Goal: Task Accomplishment & Management: Manage account settings

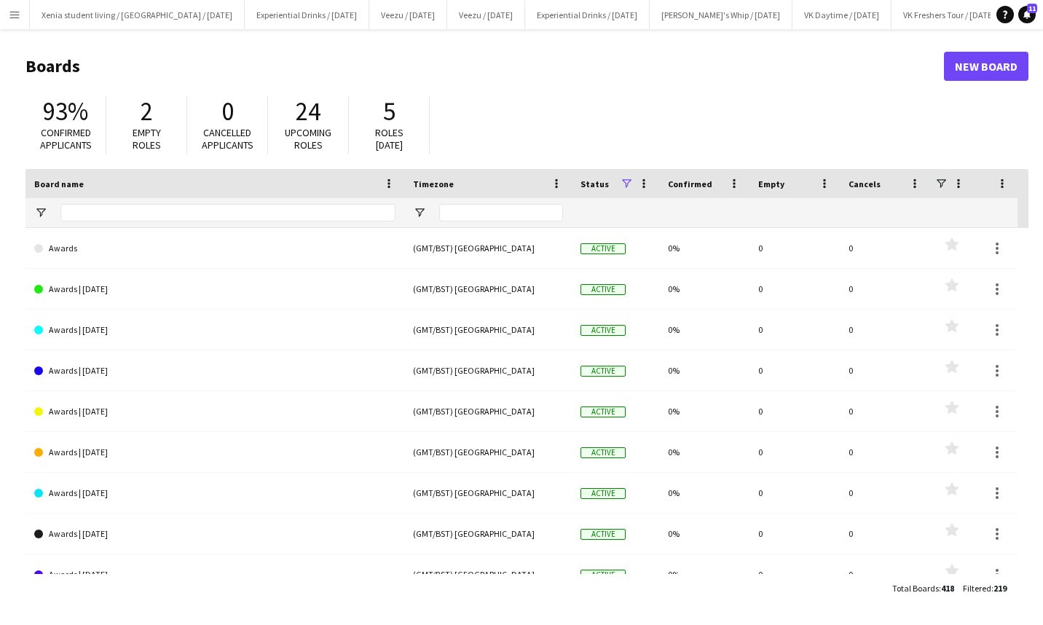
click at [11, 13] on app-icon "Menu" at bounding box center [15, 15] width 12 height 12
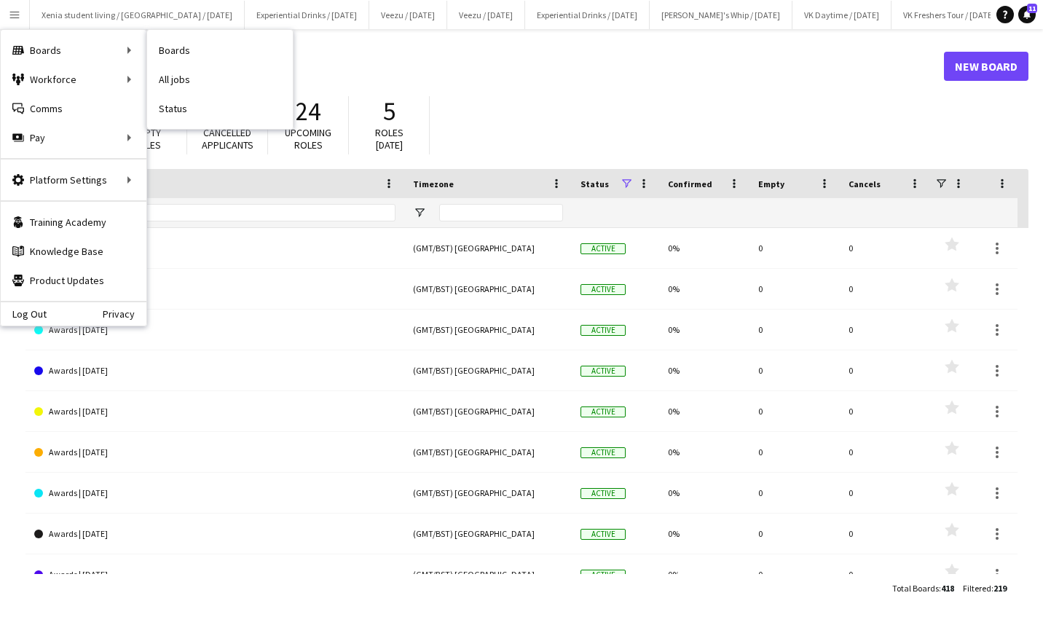
click at [173, 76] on link "All jobs" at bounding box center [220, 79] width 146 height 29
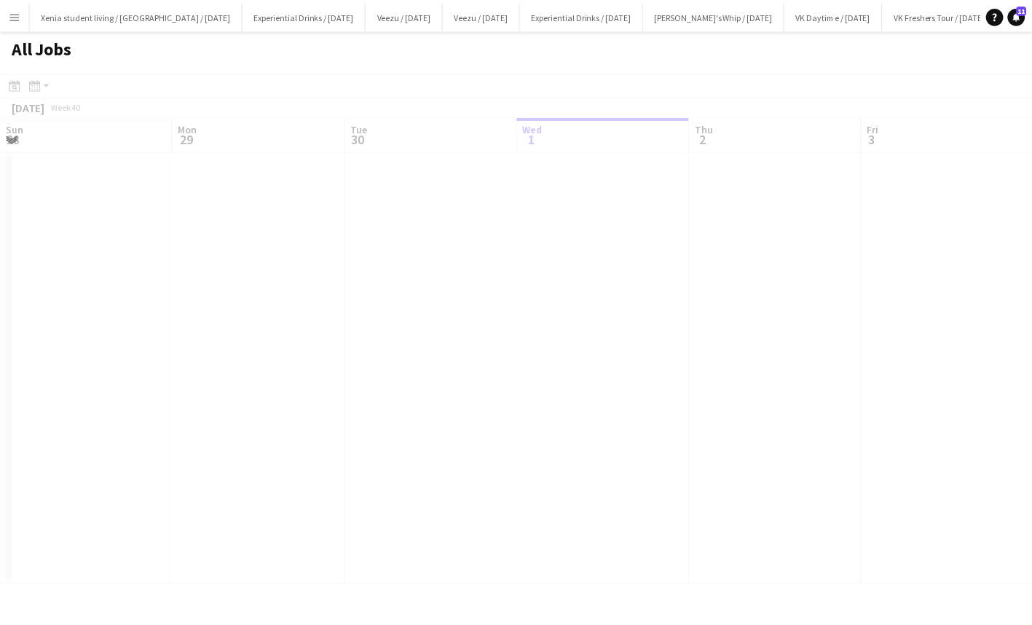
scroll to position [0, 348]
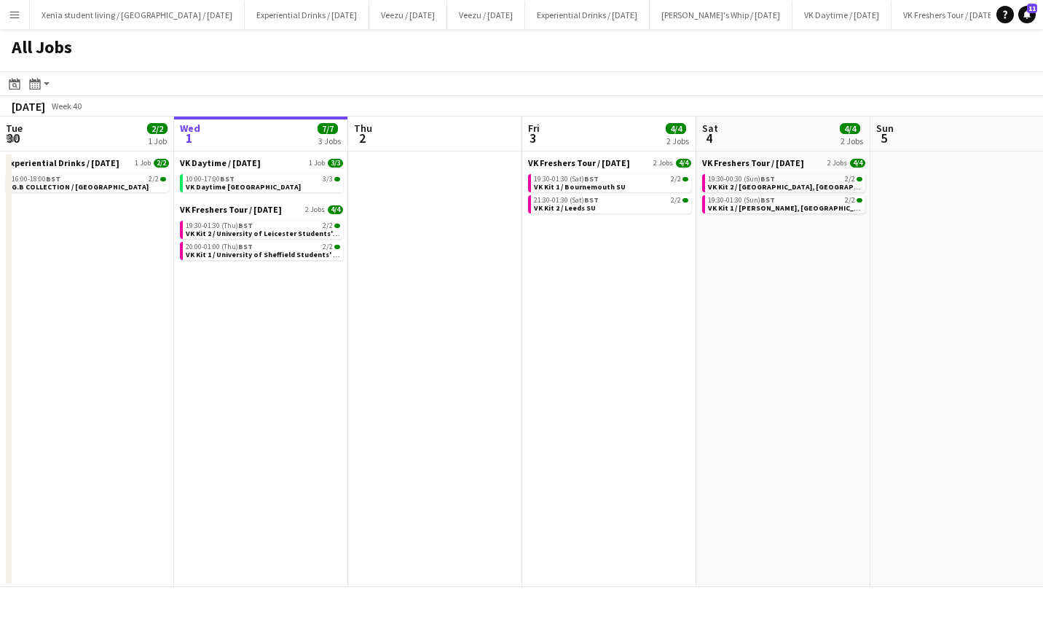
click at [269, 256] on span "VK Kit 1 / University of Sheffield Students' Union" at bounding box center [270, 254] width 168 height 9
click at [17, 11] on app-icon "Menu" at bounding box center [15, 15] width 12 height 12
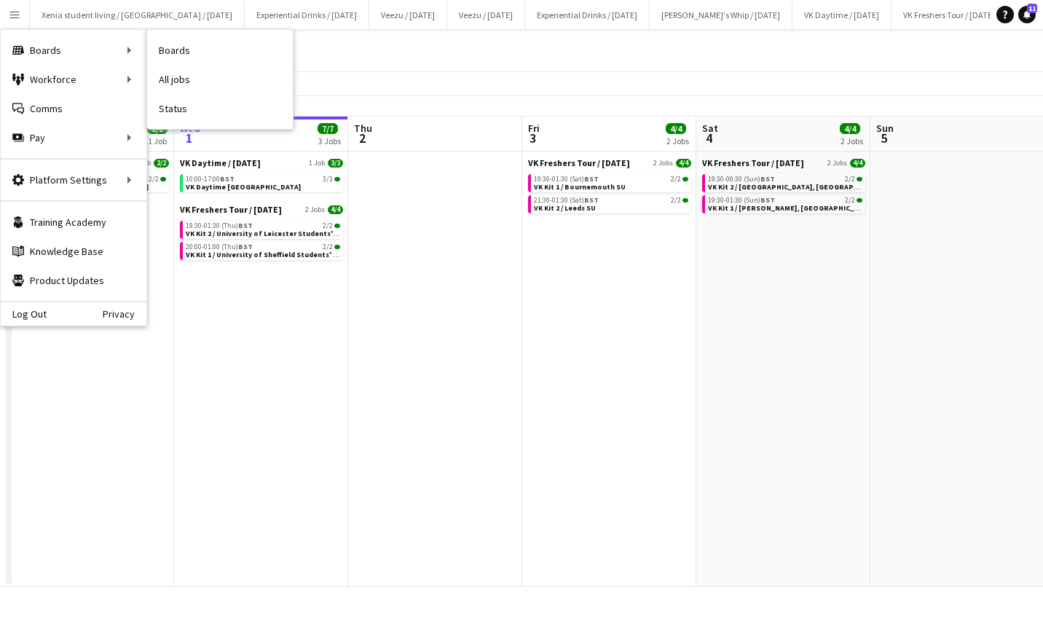
click at [193, 74] on link "All jobs" at bounding box center [220, 79] width 146 height 29
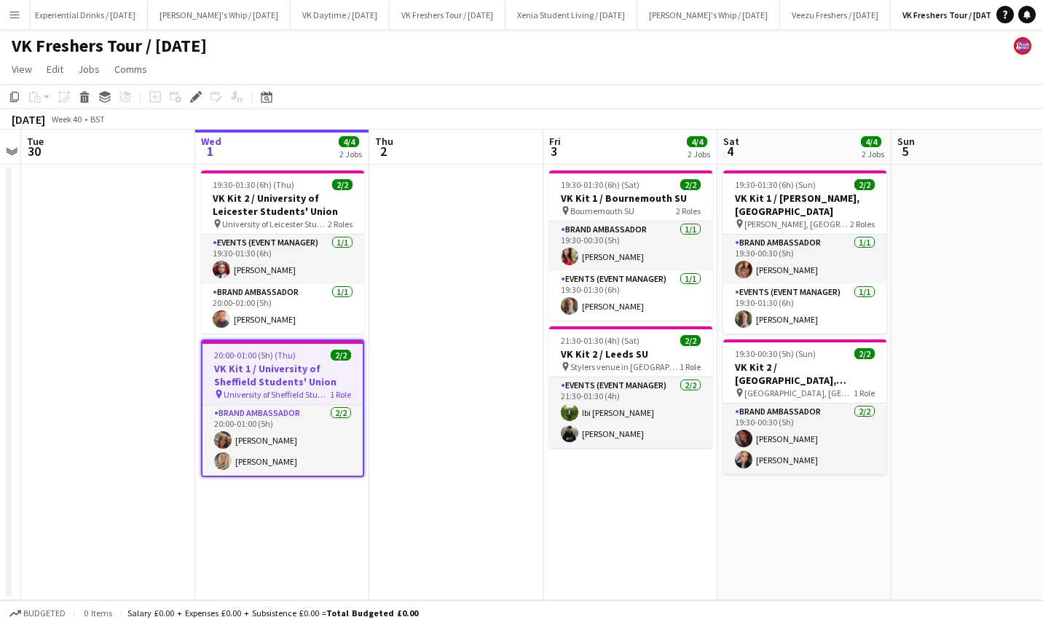
scroll to position [0, 505]
click at [268, 365] on h3 "VK Kit 1 / University of Sheffield Students' Union" at bounding box center [282, 375] width 160 height 26
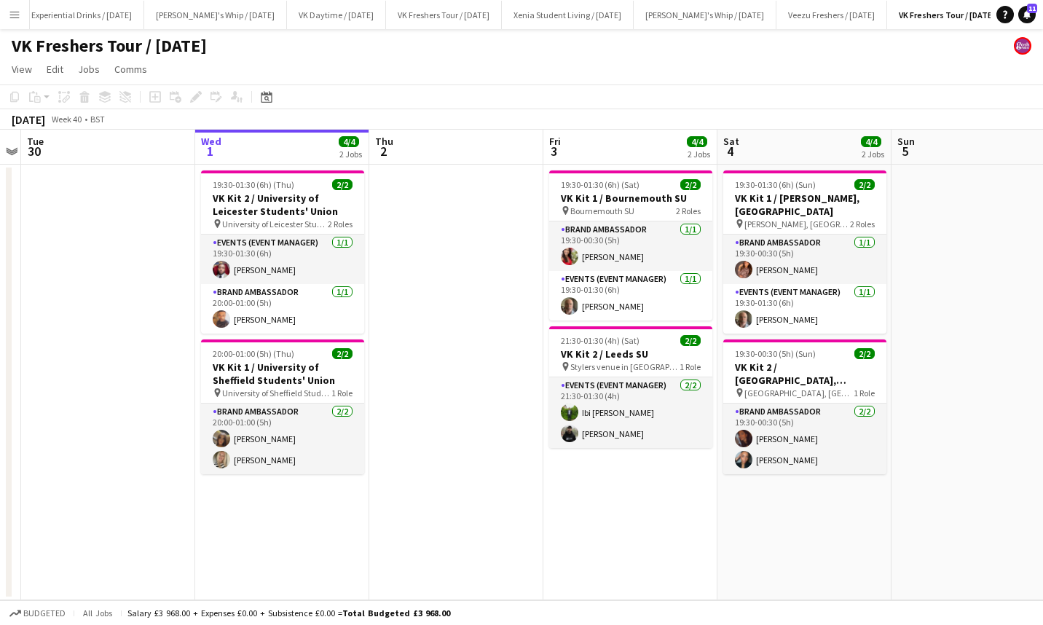
click at [268, 365] on h3 "VK Kit 1 / University of Sheffield Students' Union" at bounding box center [282, 373] width 163 height 26
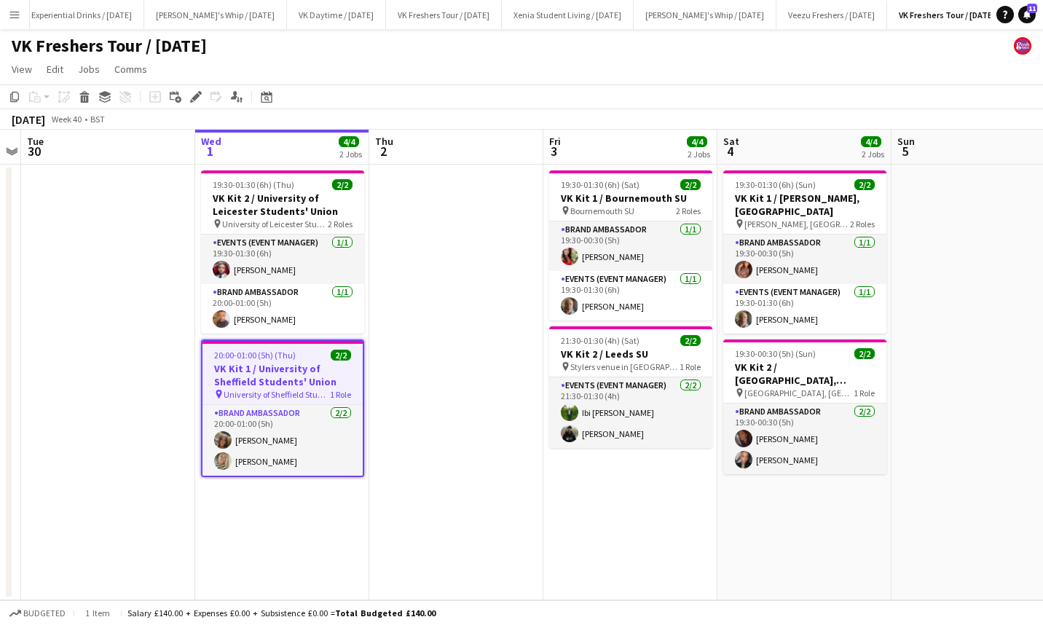
click at [190, 98] on icon "Edit" at bounding box center [196, 97] width 12 height 12
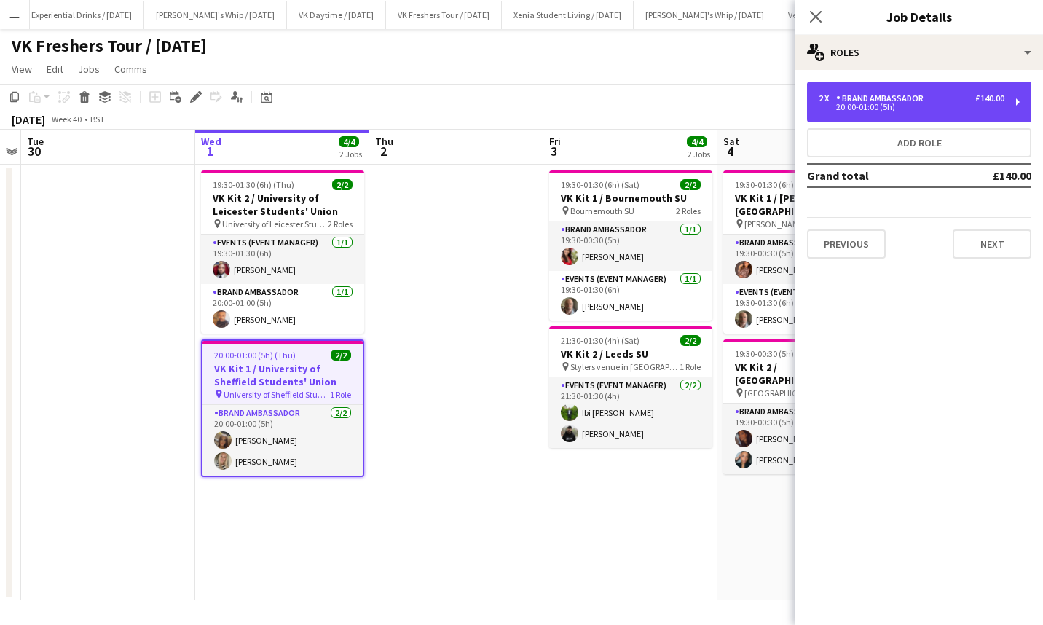
click at [834, 114] on div "2 x Brand Ambassador £140.00 20:00-01:00 (5h)" at bounding box center [919, 102] width 224 height 41
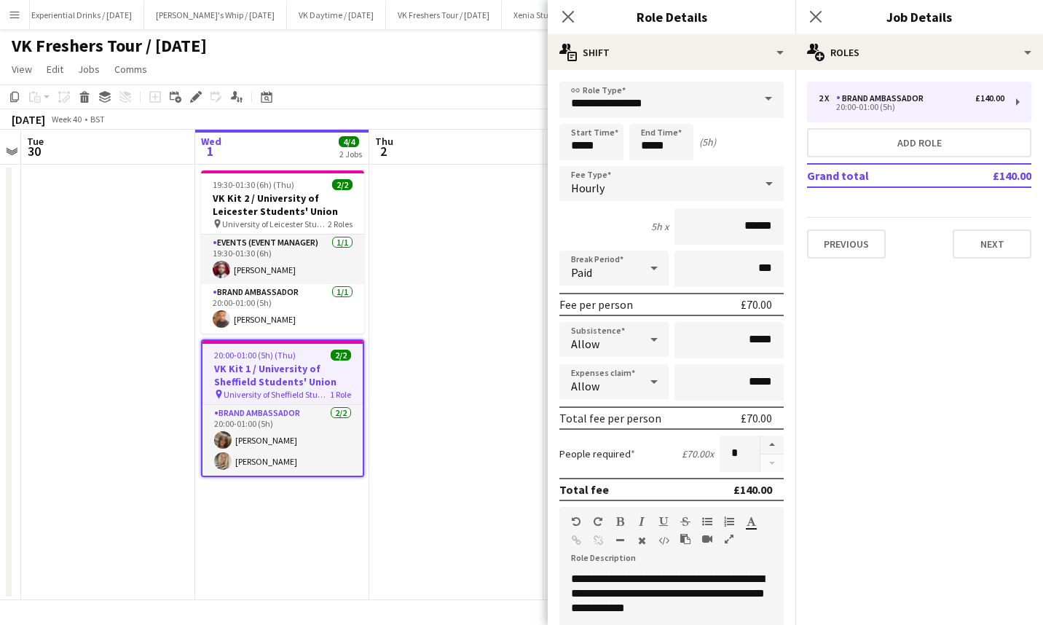
click at [765, 444] on button "button" at bounding box center [771, 444] width 23 height 19
type input "*"
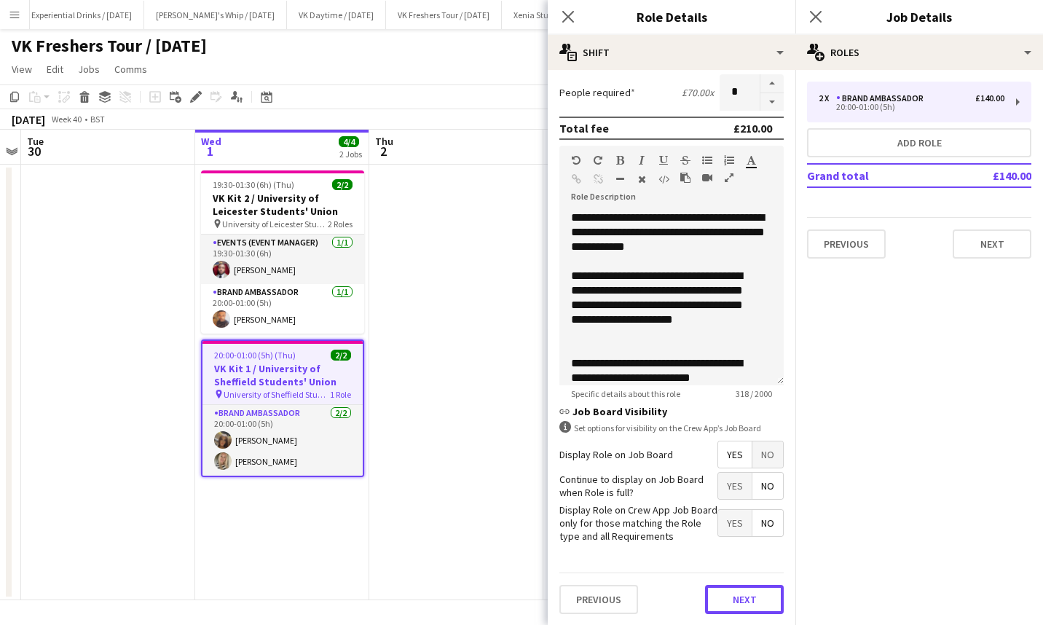
click at [751, 600] on button "Next" at bounding box center [744, 599] width 79 height 29
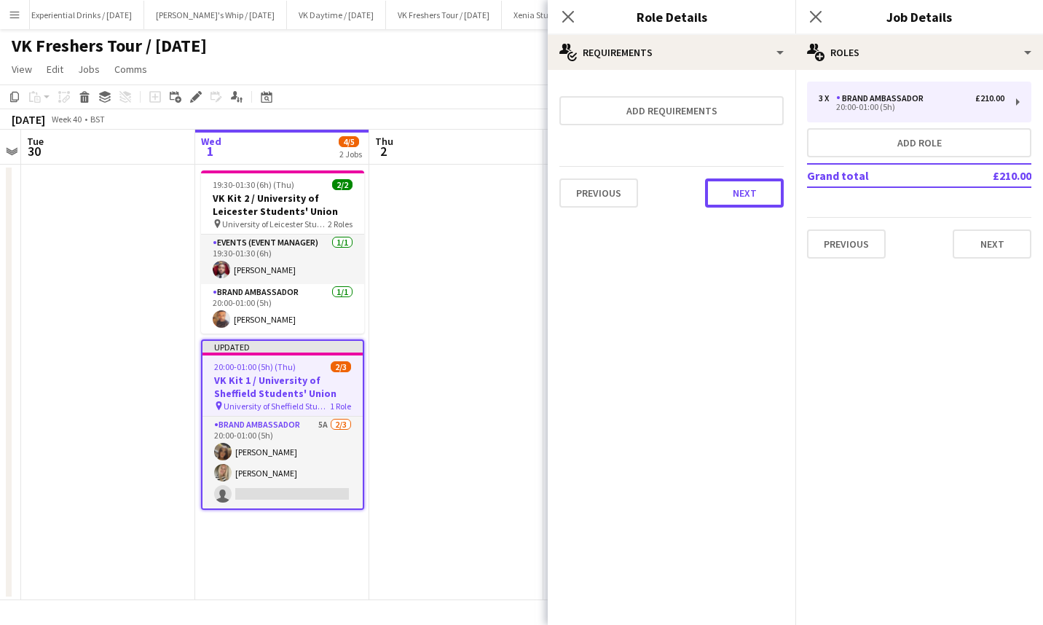
click at [745, 198] on button "Next" at bounding box center [744, 192] width 79 height 29
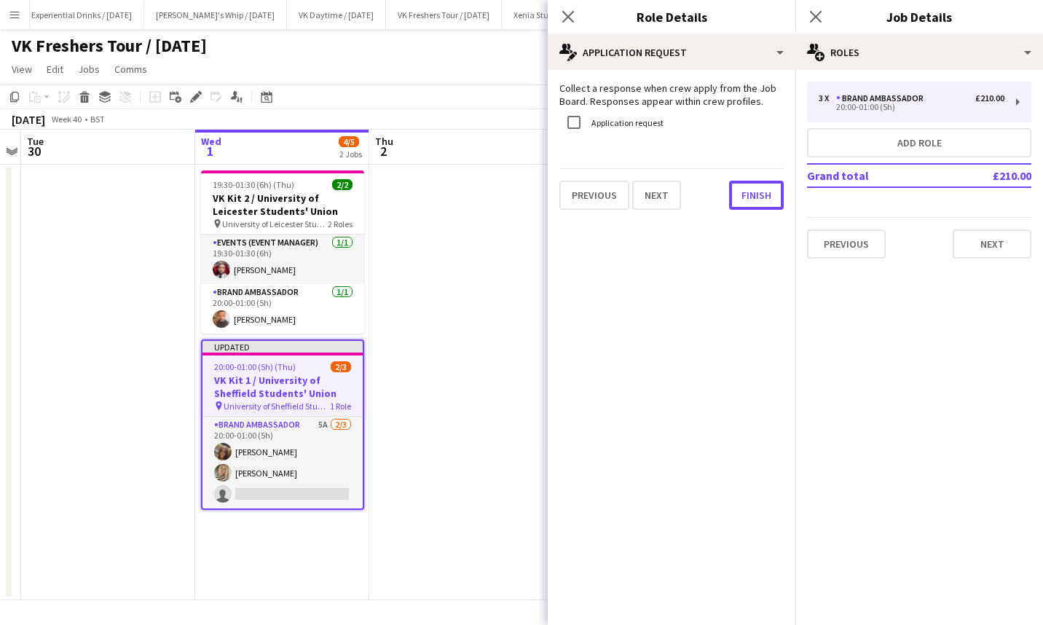
click at [745, 198] on button "Finish" at bounding box center [756, 195] width 55 height 29
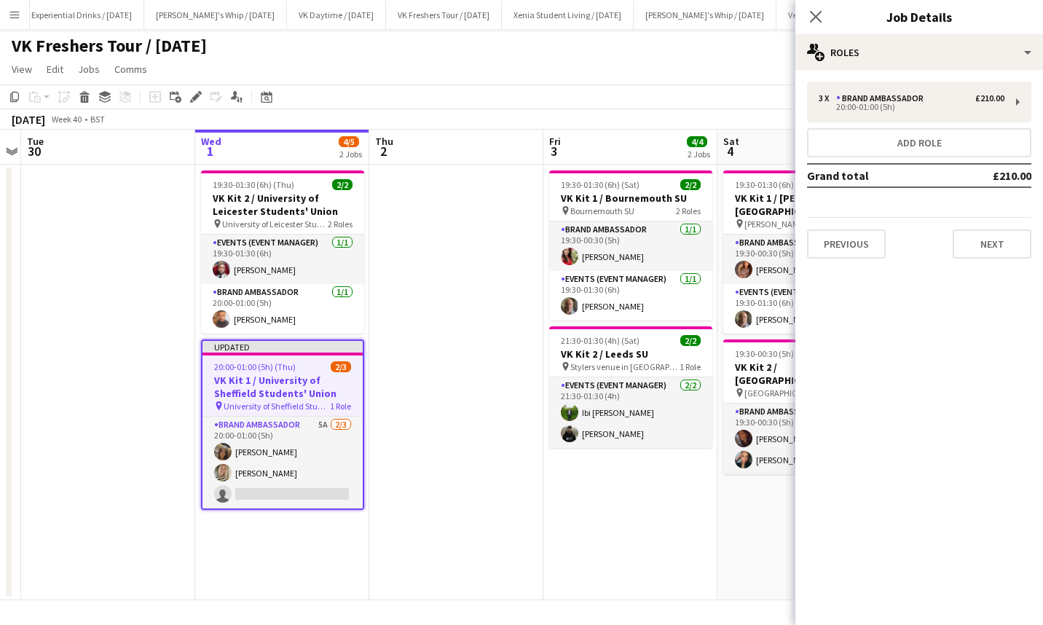
click at [815, 20] on icon "Close pop-in" at bounding box center [816, 17] width 12 height 12
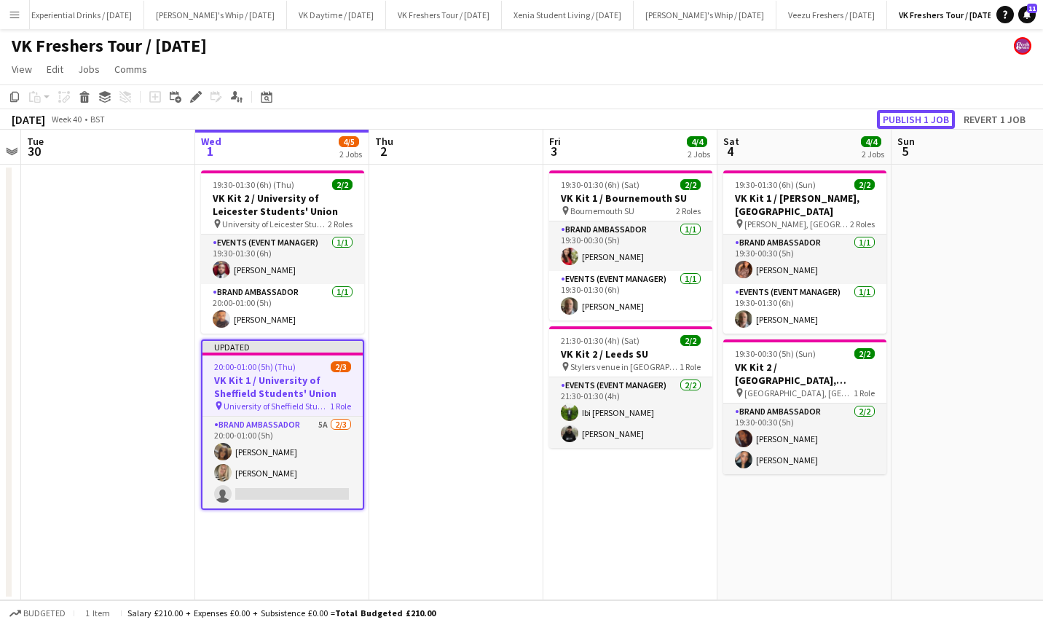
click at [907, 115] on button "Publish 1 job" at bounding box center [916, 119] width 78 height 19
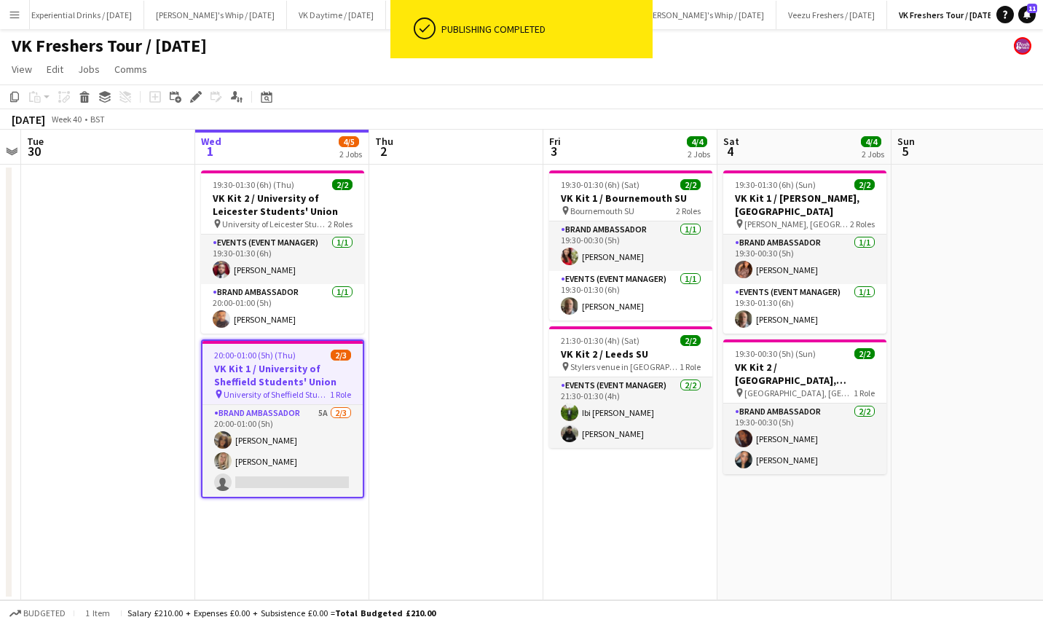
click at [303, 478] on app-card-role "Brand Ambassador 5A [DATE] 20:00-01:00 (5h) [PERSON_NAME] [PERSON_NAME] single-…" at bounding box center [282, 451] width 160 height 92
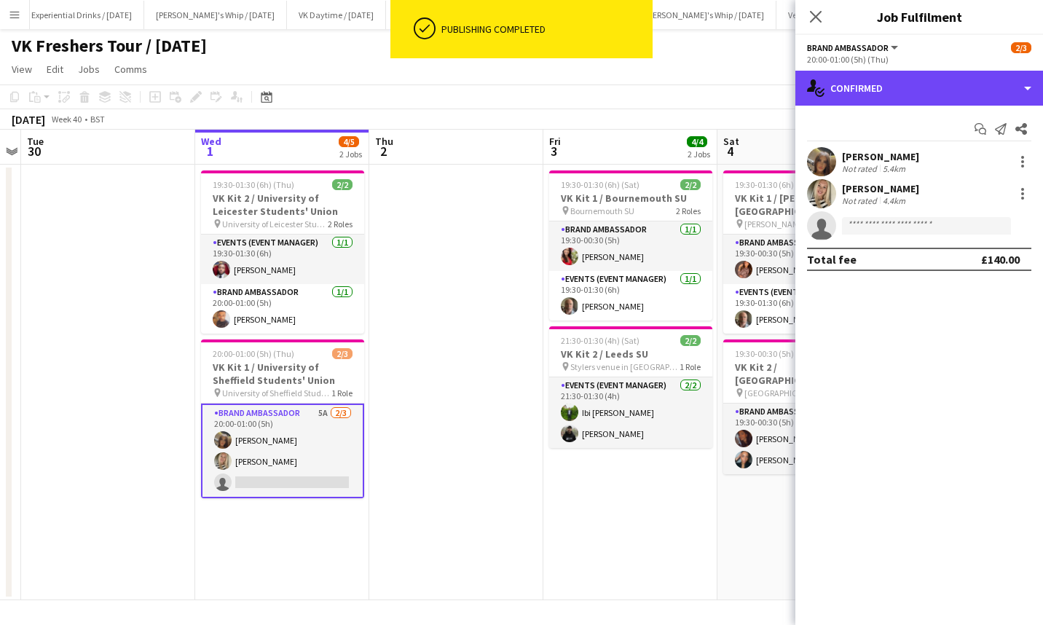
click at [907, 90] on div "single-neutral-actions-check-2 Confirmed" at bounding box center [919, 88] width 248 height 35
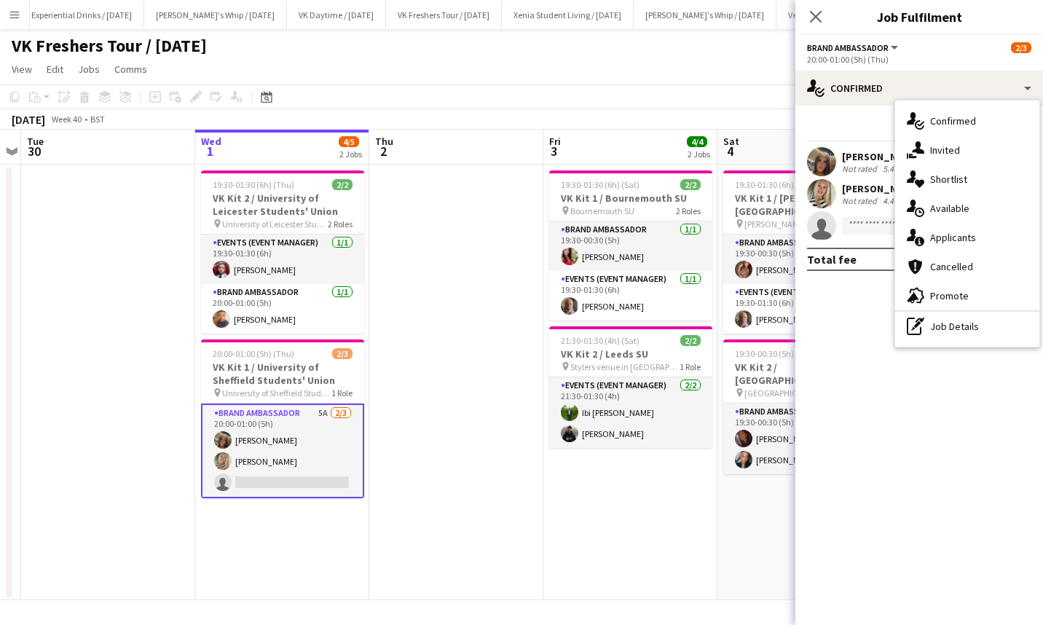
click at [960, 237] on span "Applicants" at bounding box center [953, 237] width 46 height 13
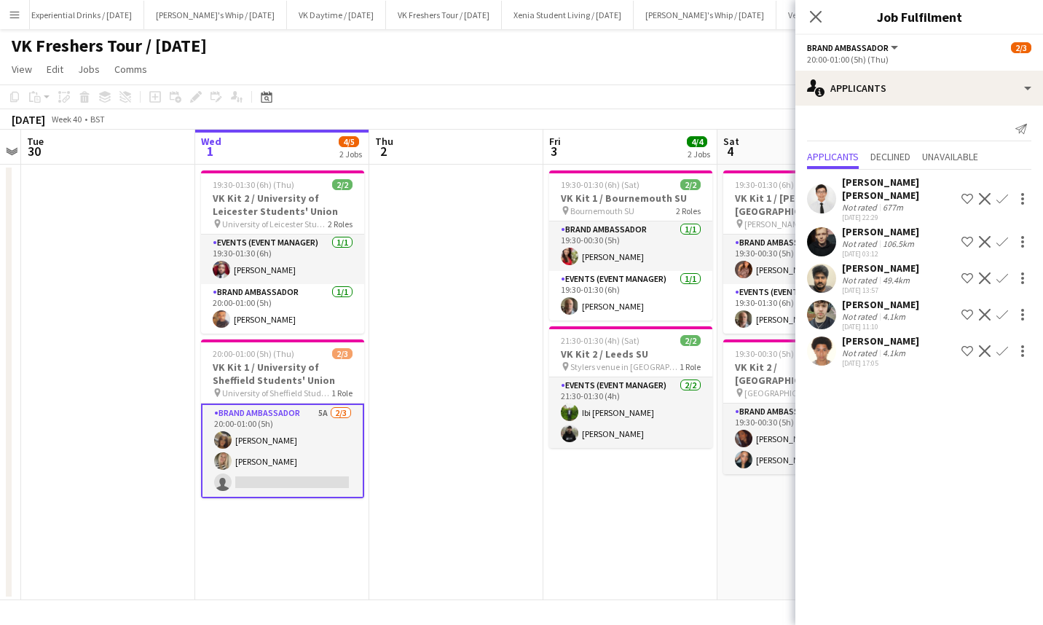
click at [877, 181] on div "[PERSON_NAME] [PERSON_NAME]" at bounding box center [899, 188] width 114 height 26
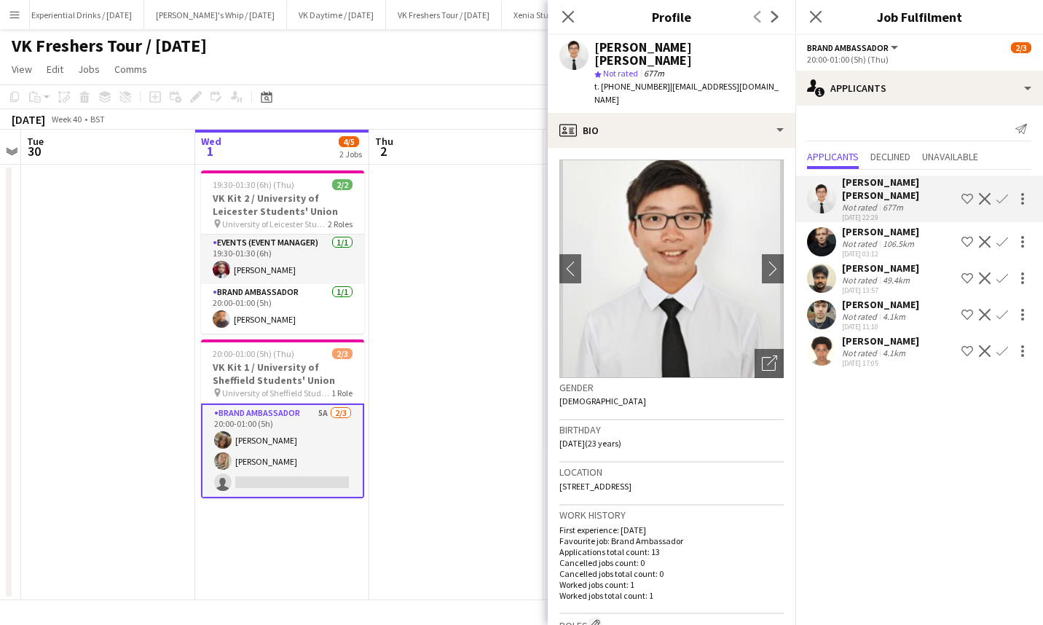
click at [874, 261] on div "[PERSON_NAME]" at bounding box center [880, 267] width 77 height 13
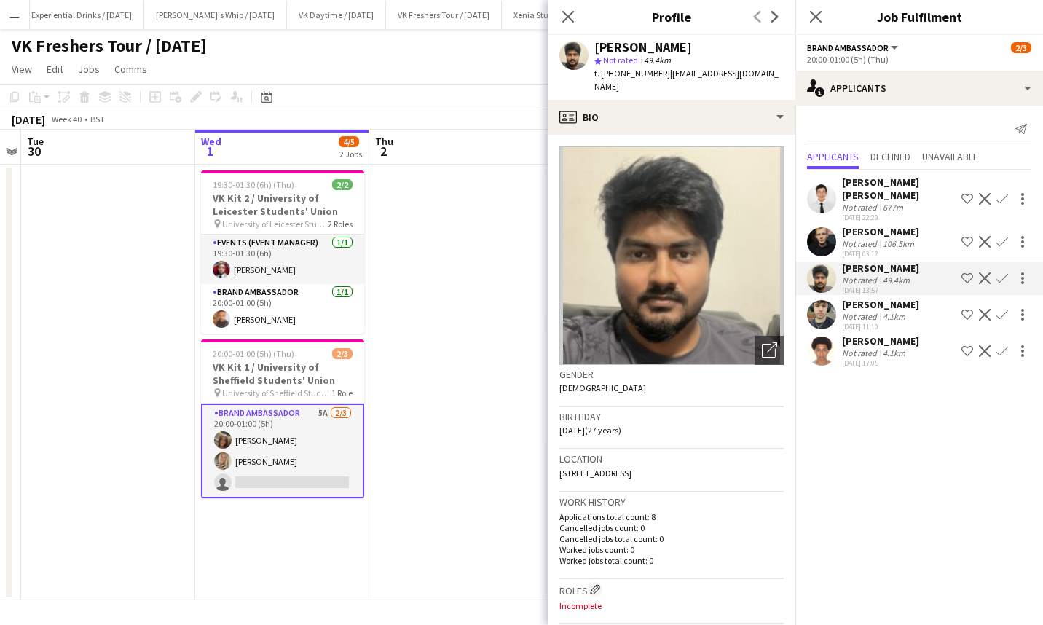
click at [874, 300] on div "[PERSON_NAME]" at bounding box center [880, 304] width 77 height 13
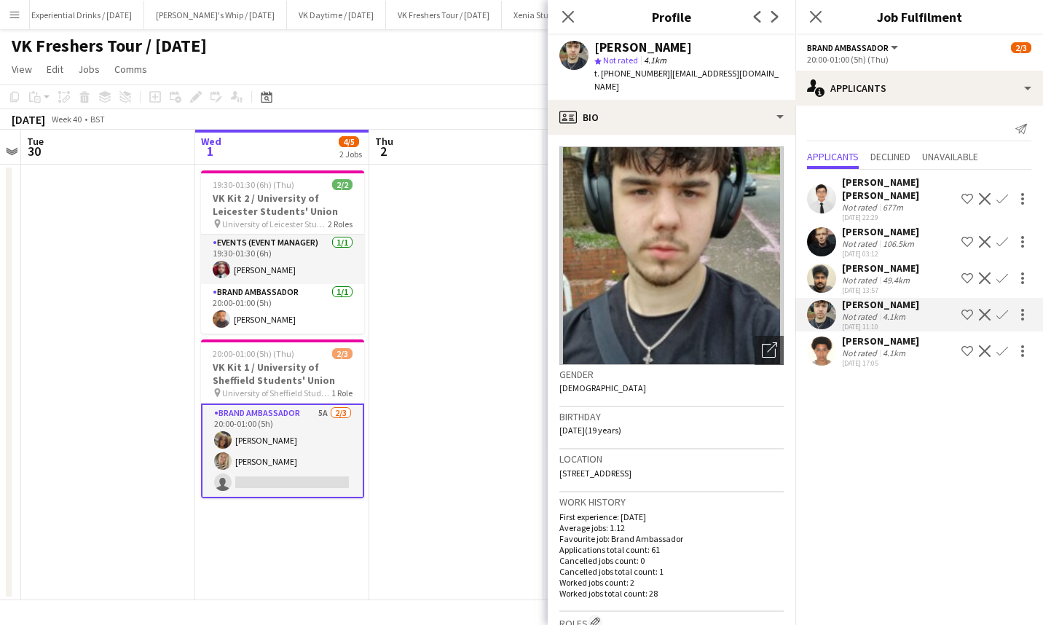
click at [880, 338] on div "[PERSON_NAME]" at bounding box center [880, 340] width 77 height 13
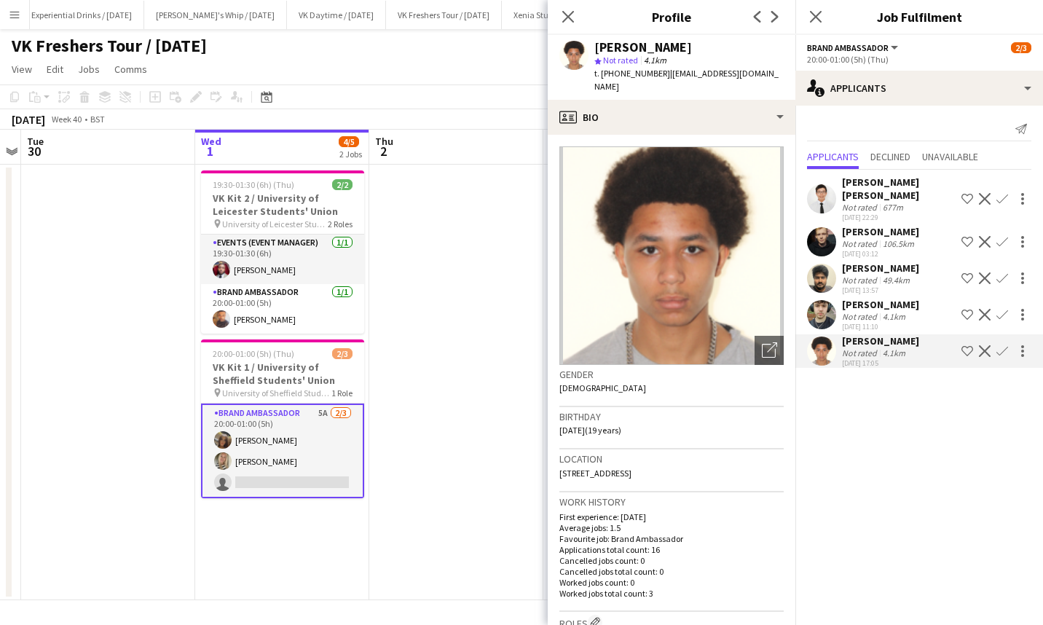
click at [820, 16] on icon "Close pop-in" at bounding box center [816, 17] width 12 height 12
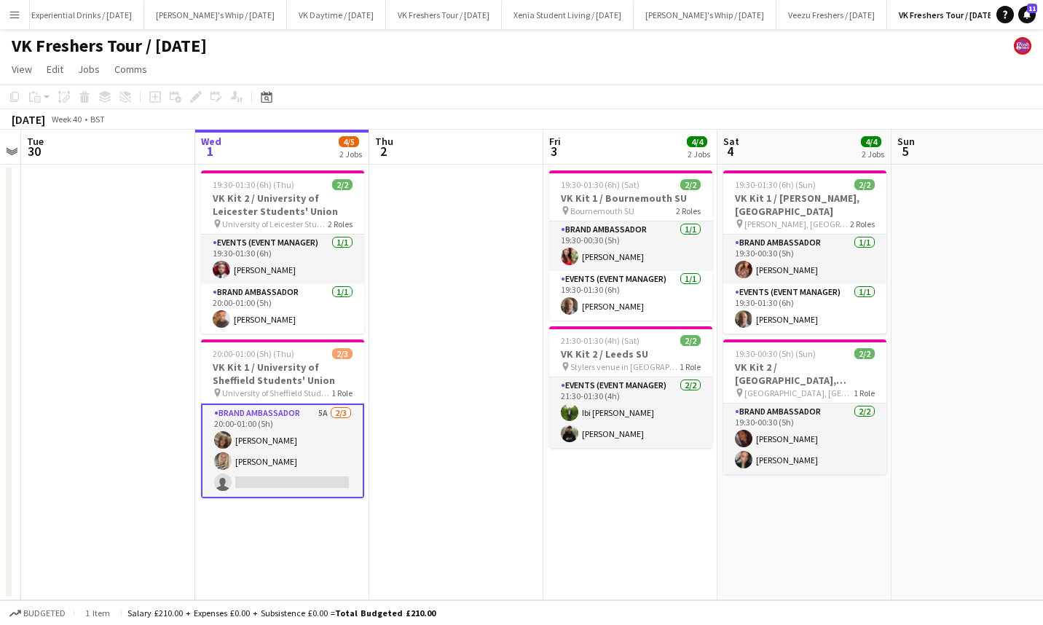
click at [257, 379] on h3 "VK Kit 1 / University of Sheffield Students' Union" at bounding box center [282, 373] width 163 height 26
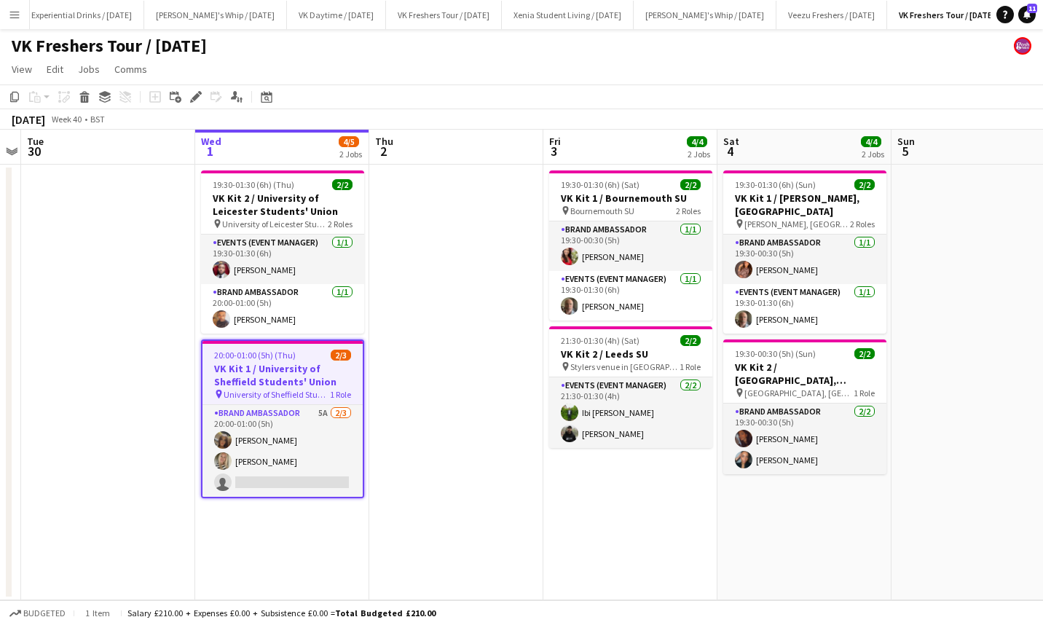
click at [251, 357] on span "20:00-01:00 (5h) (Thu)" at bounding box center [255, 354] width 82 height 11
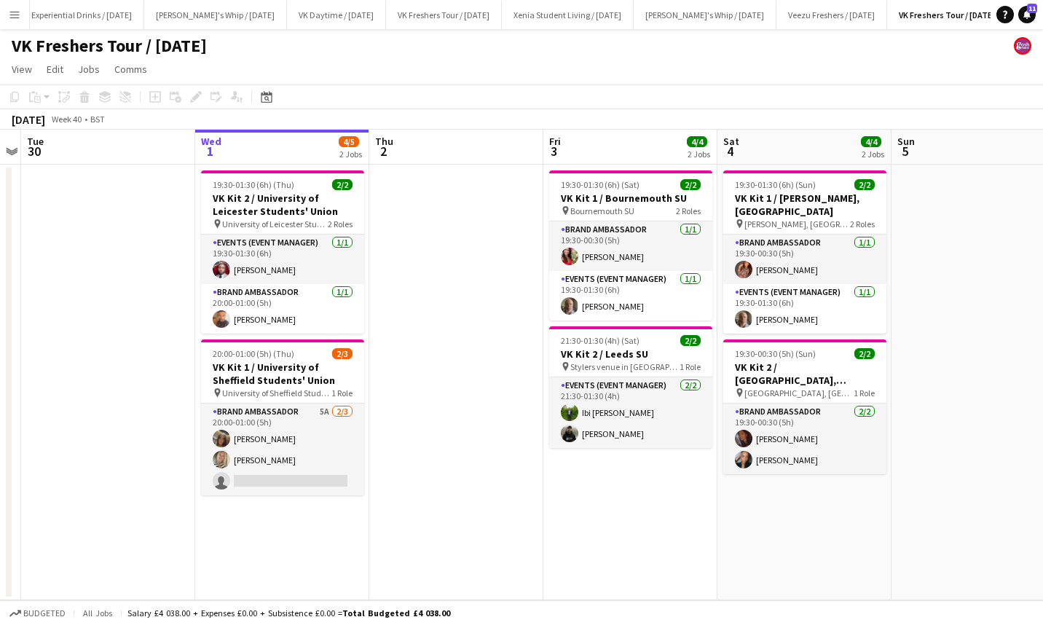
click at [269, 378] on h3 "VK Kit 1 / University of Sheffield Students' Union" at bounding box center [282, 373] width 163 height 26
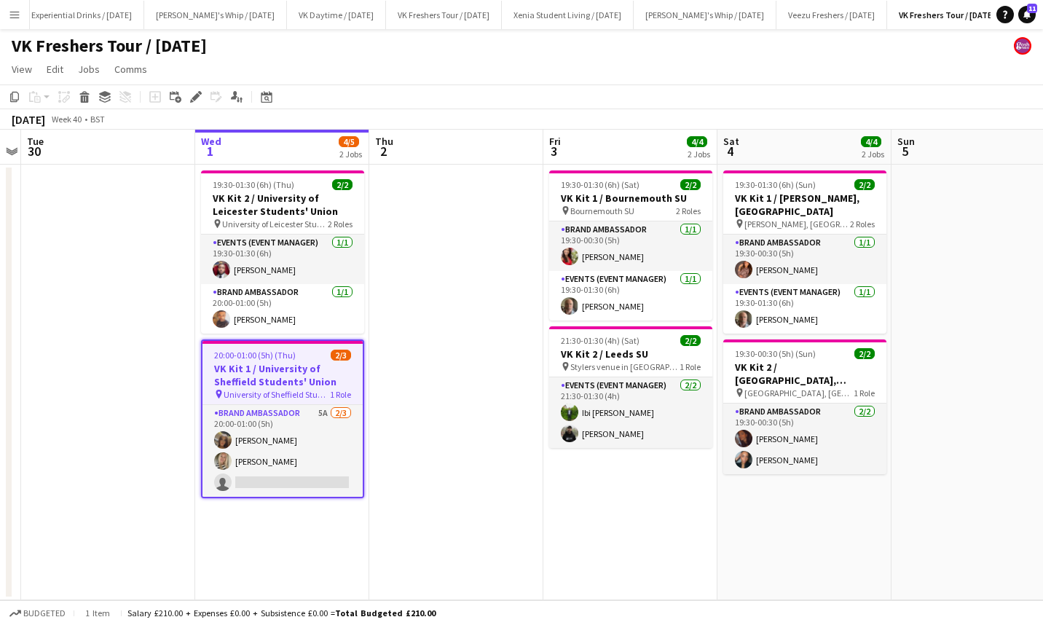
scroll to position [0, 561]
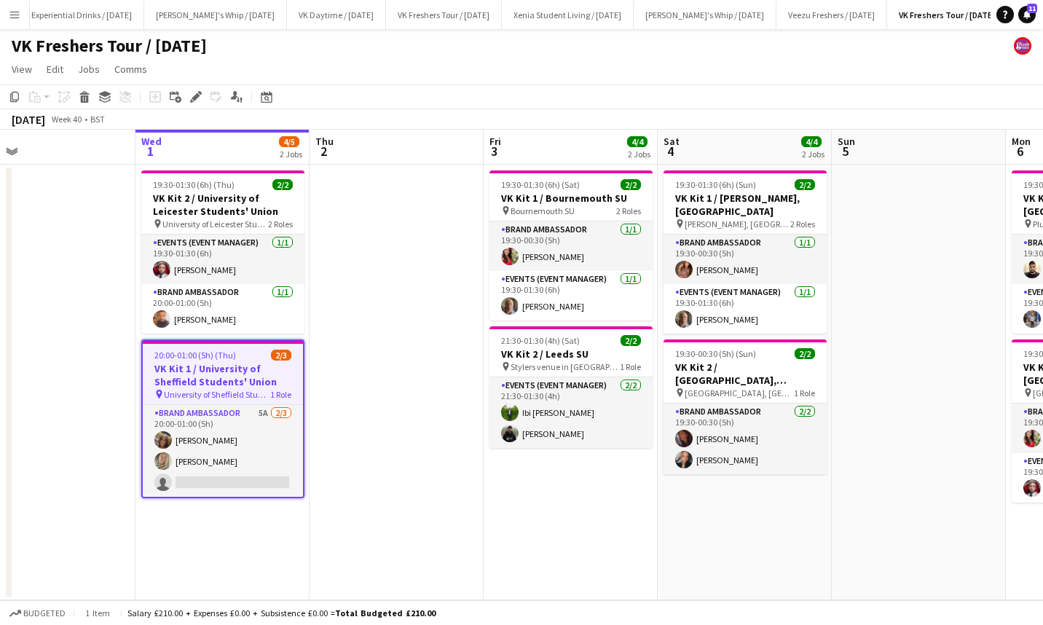
drag, startPoint x: 269, startPoint y: 378, endPoint x: 186, endPoint y: 76, distance: 313.1
click at [186, 76] on app-board "VK Freshers Tour / [DATE] View Day view expanded Day view collapsed Month view …" at bounding box center [521, 327] width 1043 height 596
click at [196, 98] on icon at bounding box center [195, 97] width 8 height 8
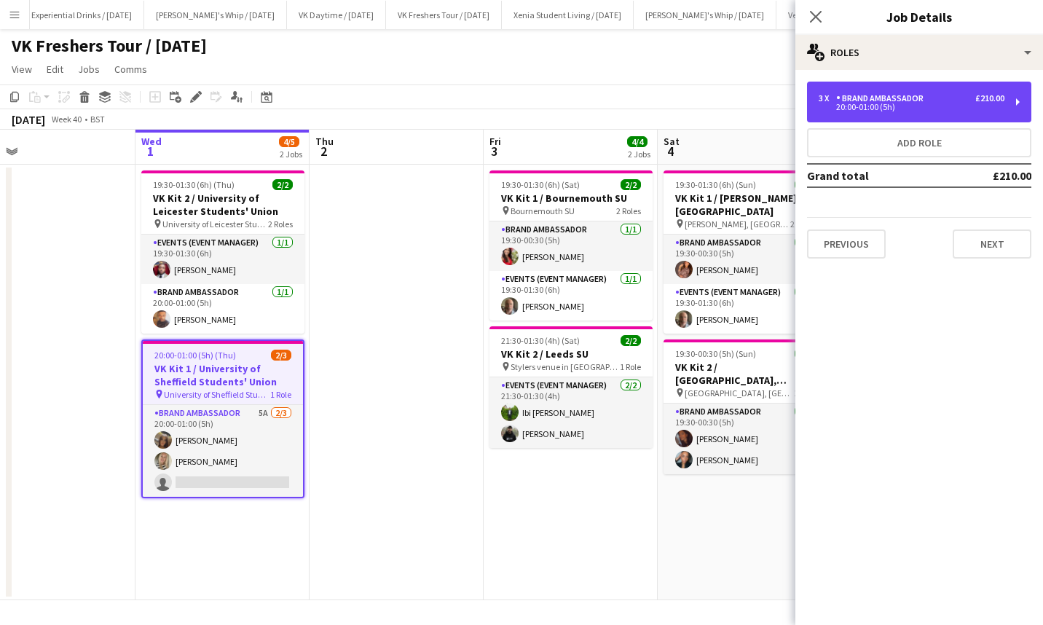
click at [861, 104] on div "20:00-01:00 (5h)" at bounding box center [911, 106] width 186 height 7
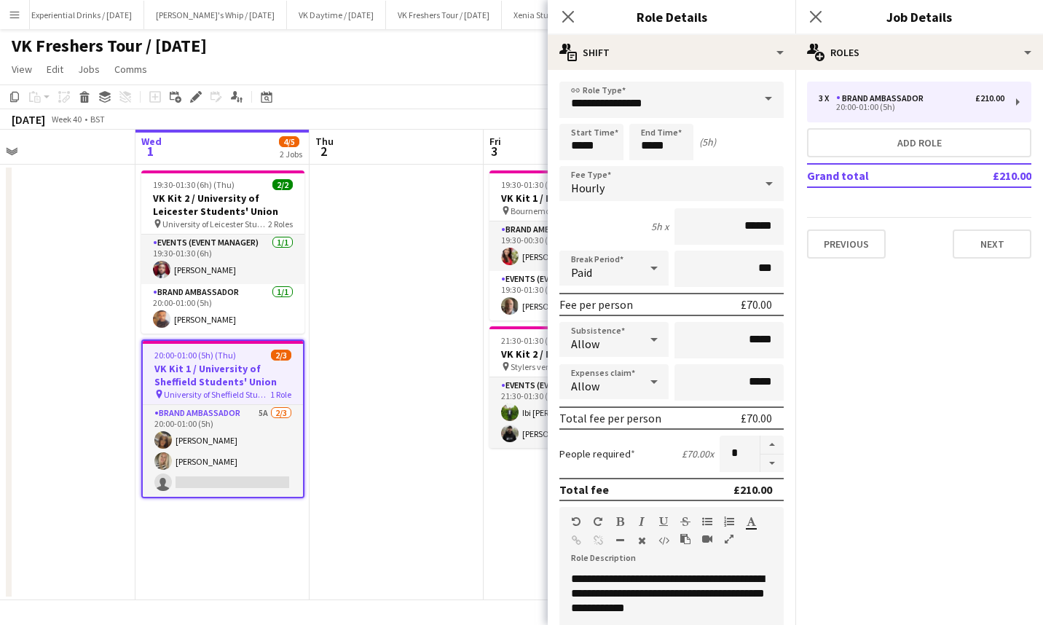
click at [819, 17] on icon "Close pop-in" at bounding box center [816, 17] width 12 height 12
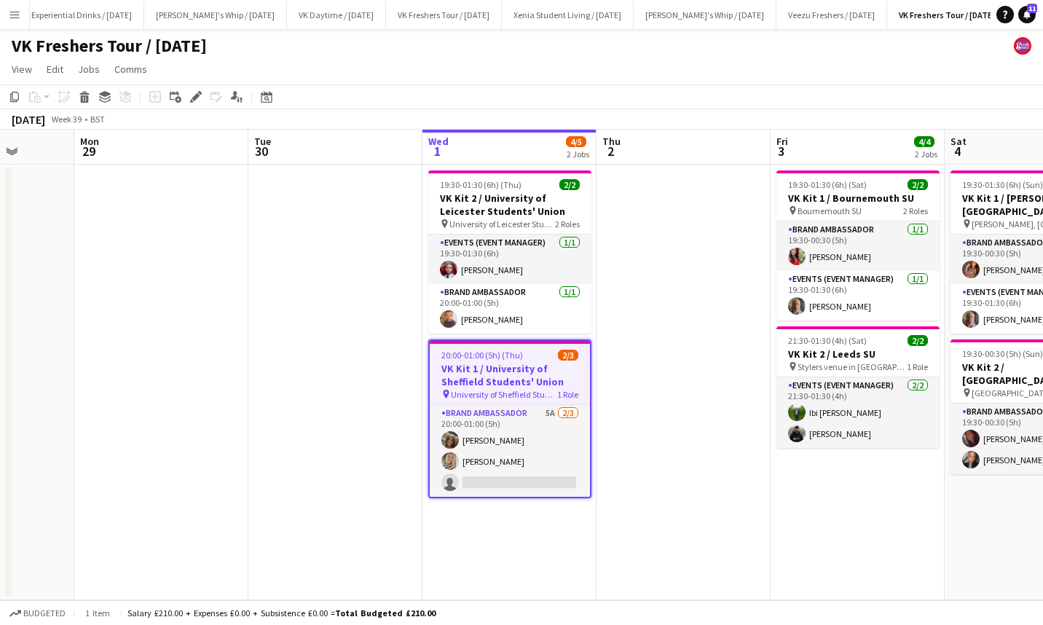
scroll to position [0, 447]
click at [701, 214] on app-date-cell at bounding box center [684, 382] width 174 height 435
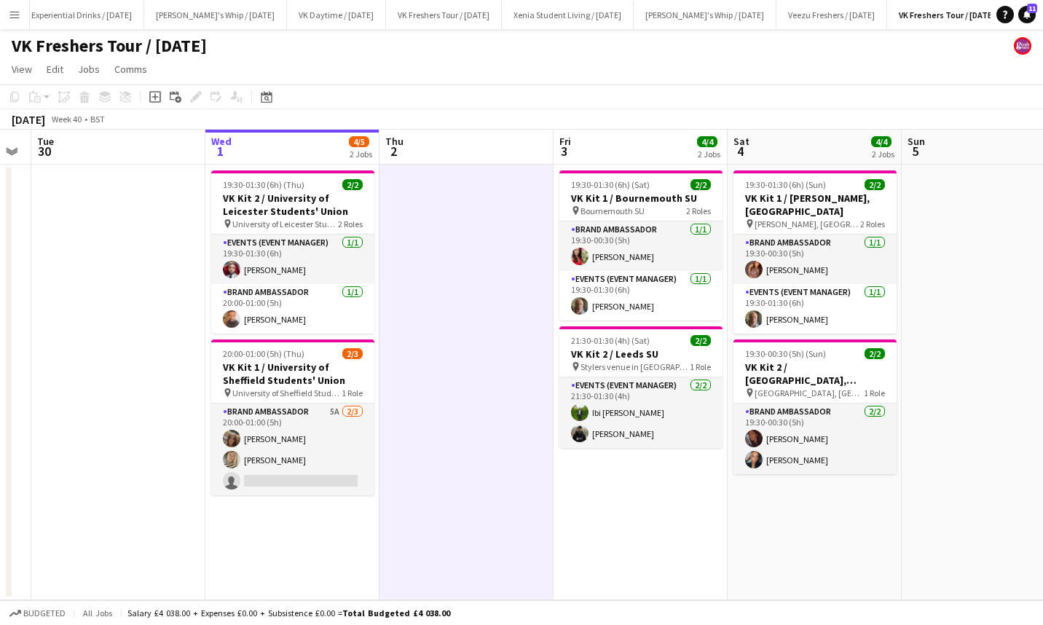
scroll to position [0, 491]
